Goal: Information Seeking & Learning: Learn about a topic

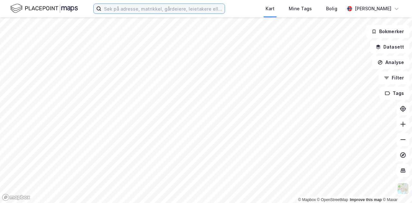
click at [125, 10] on input at bounding box center [162, 9] width 123 height 10
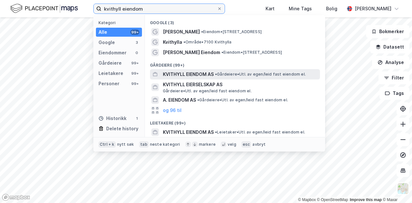
type input "kvithyll eiendom"
click at [196, 76] on span "KVITHYLL EIENDOM AS" at bounding box center [188, 74] width 51 height 8
